Goal: Task Accomplishment & Management: Use online tool/utility

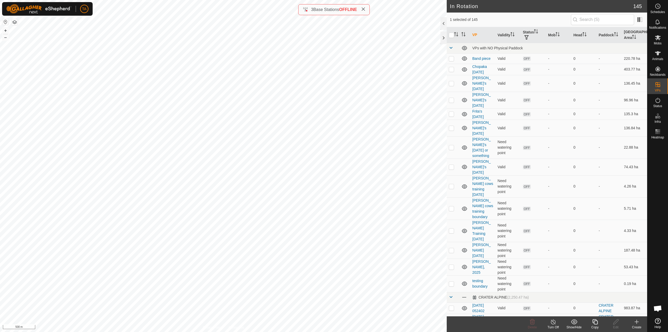
scroll to position [367, 0]
click at [600, 323] on copy-svg-icon at bounding box center [595, 321] width 21 height 6
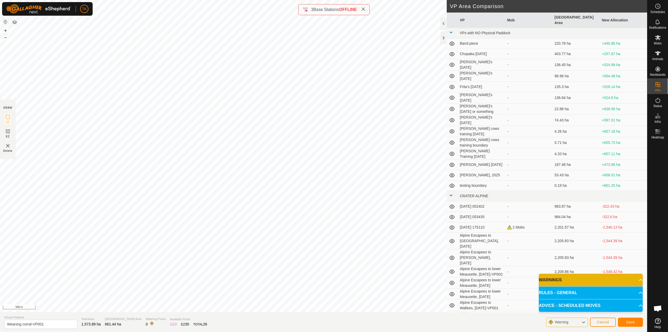
click at [597, 279] on p-accordion-header "WARNINGS" at bounding box center [591, 280] width 104 height 13
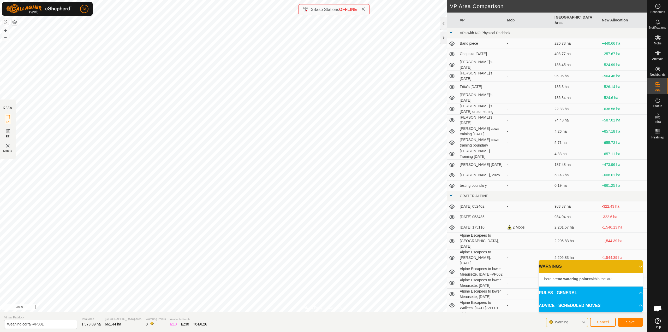
drag, startPoint x: 586, startPoint y: 268, endPoint x: 550, endPoint y: 264, distance: 36.4
click at [584, 268] on p-accordion-header "WARNINGS" at bounding box center [591, 266] width 104 height 13
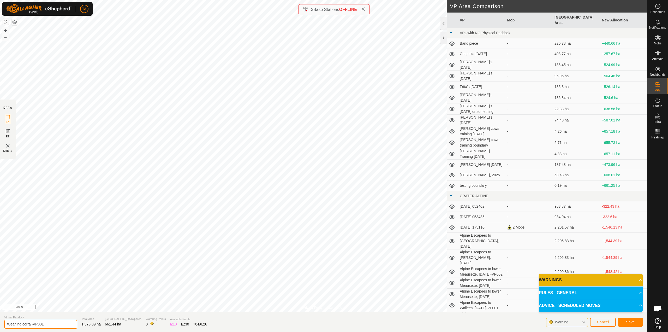
drag, startPoint x: 45, startPoint y: 324, endPoint x: 32, endPoint y: 326, distance: 12.9
click at [32, 326] on input "Weaning corral-VP001" at bounding box center [40, 323] width 73 height 9
type input "W"
type input "North Sawmill escapees"
click at [631, 322] on span "Save" at bounding box center [630, 322] width 9 height 4
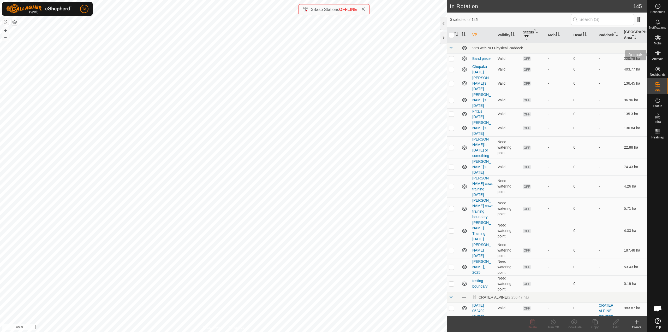
click at [660, 52] on icon at bounding box center [658, 53] width 6 height 6
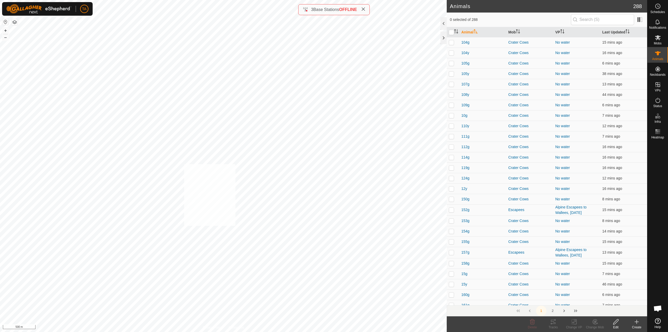
checkbox input "true"
checkbox input "false"
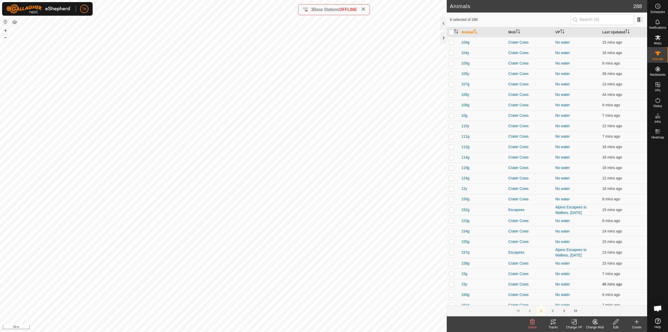
checkbox input "false"
checkbox input "true"
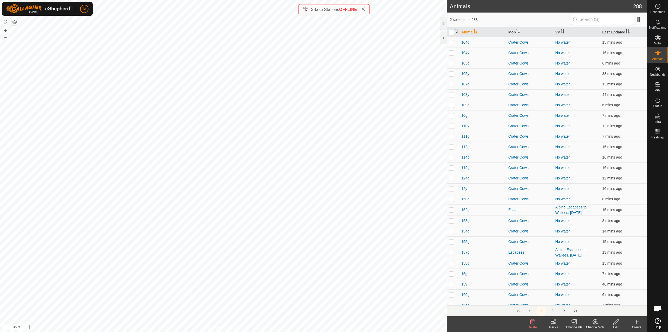
checkbox input "true"
checkbox input "false"
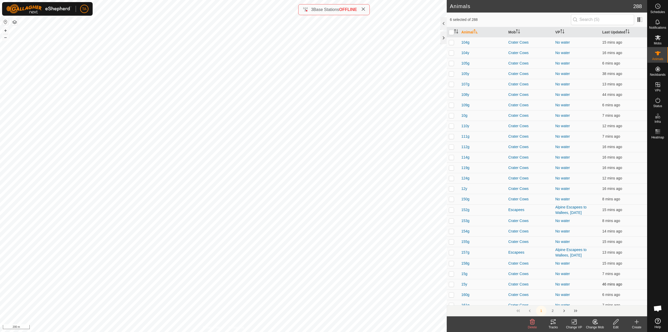
checkbox input "false"
checkbox input "true"
drag, startPoint x: 574, startPoint y: 326, endPoint x: 576, endPoint y: 318, distance: 8.1
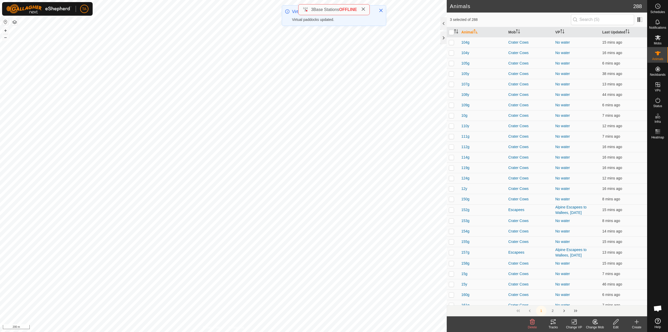
click at [574, 326] on div "Change VP" at bounding box center [574, 327] width 21 height 5
click at [588, 300] on link "Choose VP..." at bounding box center [590, 299] width 52 height 10
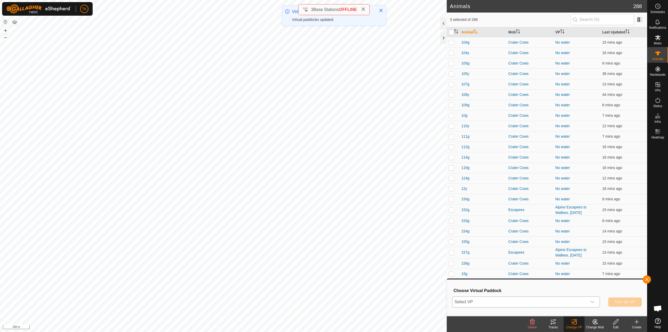
click at [576, 303] on span "Select VP" at bounding box center [520, 302] width 135 height 10
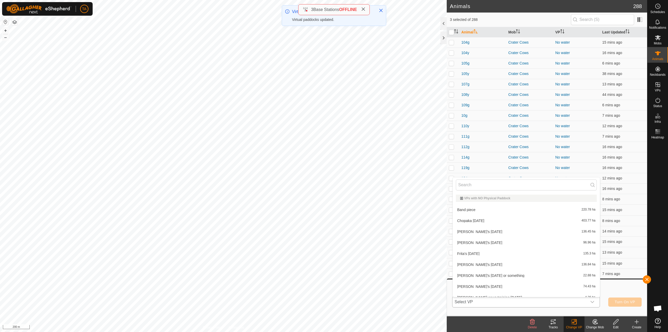
scroll to position [6, 0]
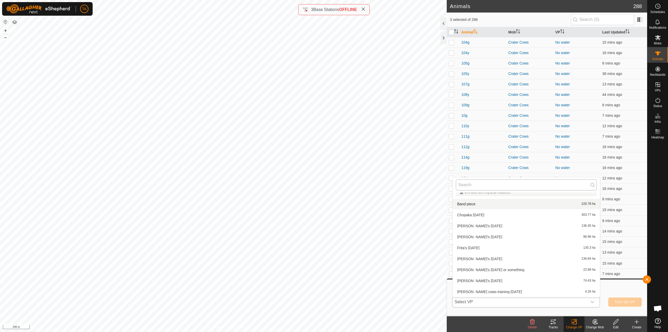
click at [502, 187] on input "text" at bounding box center [526, 184] width 141 height 11
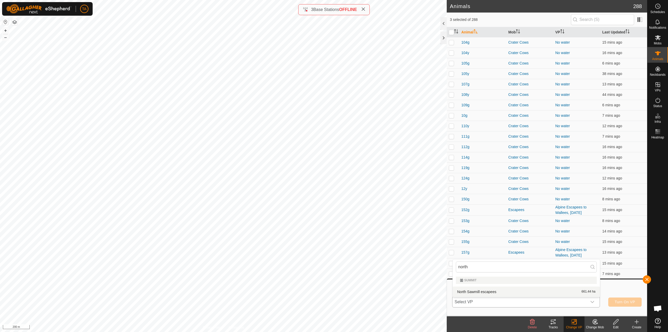
type input "north"
click at [512, 292] on li "North Sawmill escapees 661.44 ha" at bounding box center [526, 291] width 147 height 10
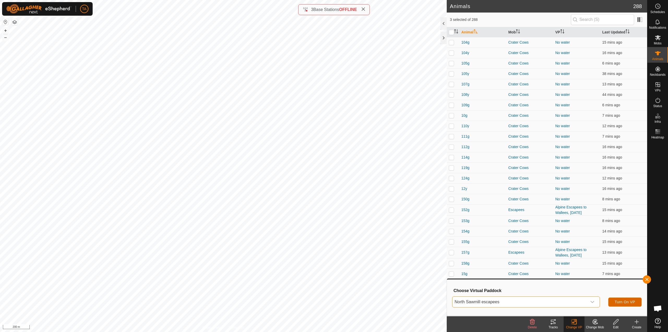
click at [625, 302] on span "Turn On VP" at bounding box center [625, 302] width 20 height 4
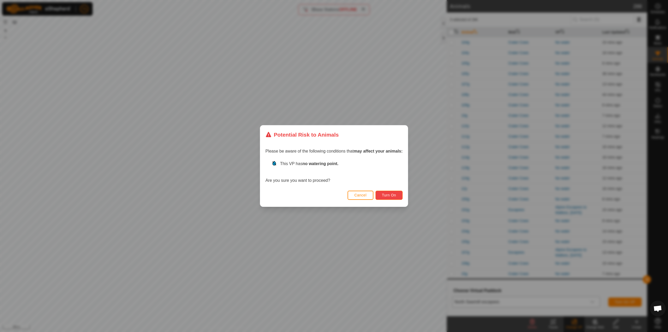
click at [384, 191] on button "Turn On" at bounding box center [389, 195] width 27 height 9
